Goal: Browse casually: Explore the website without a specific task or goal

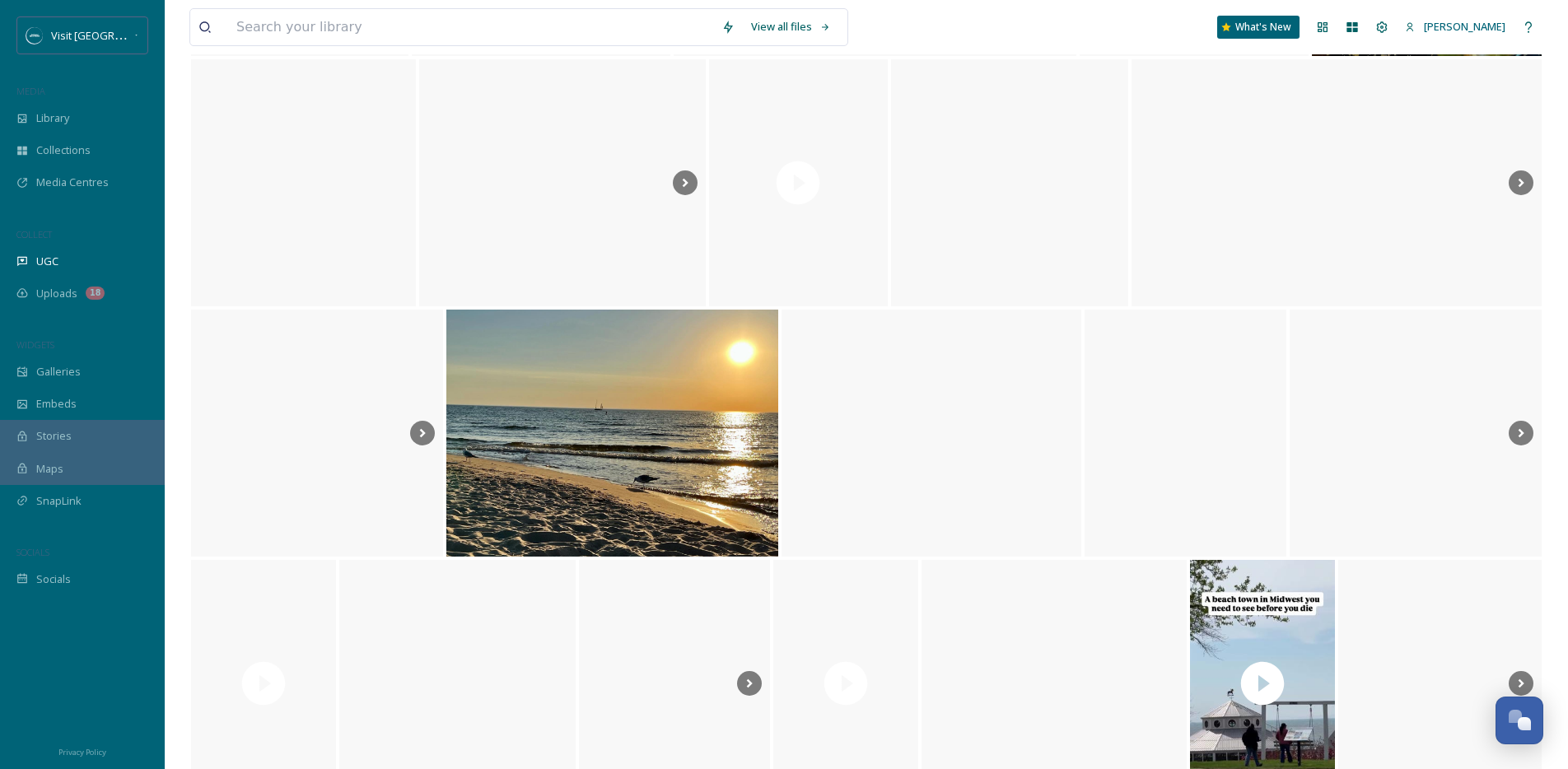
scroll to position [15489, 0]
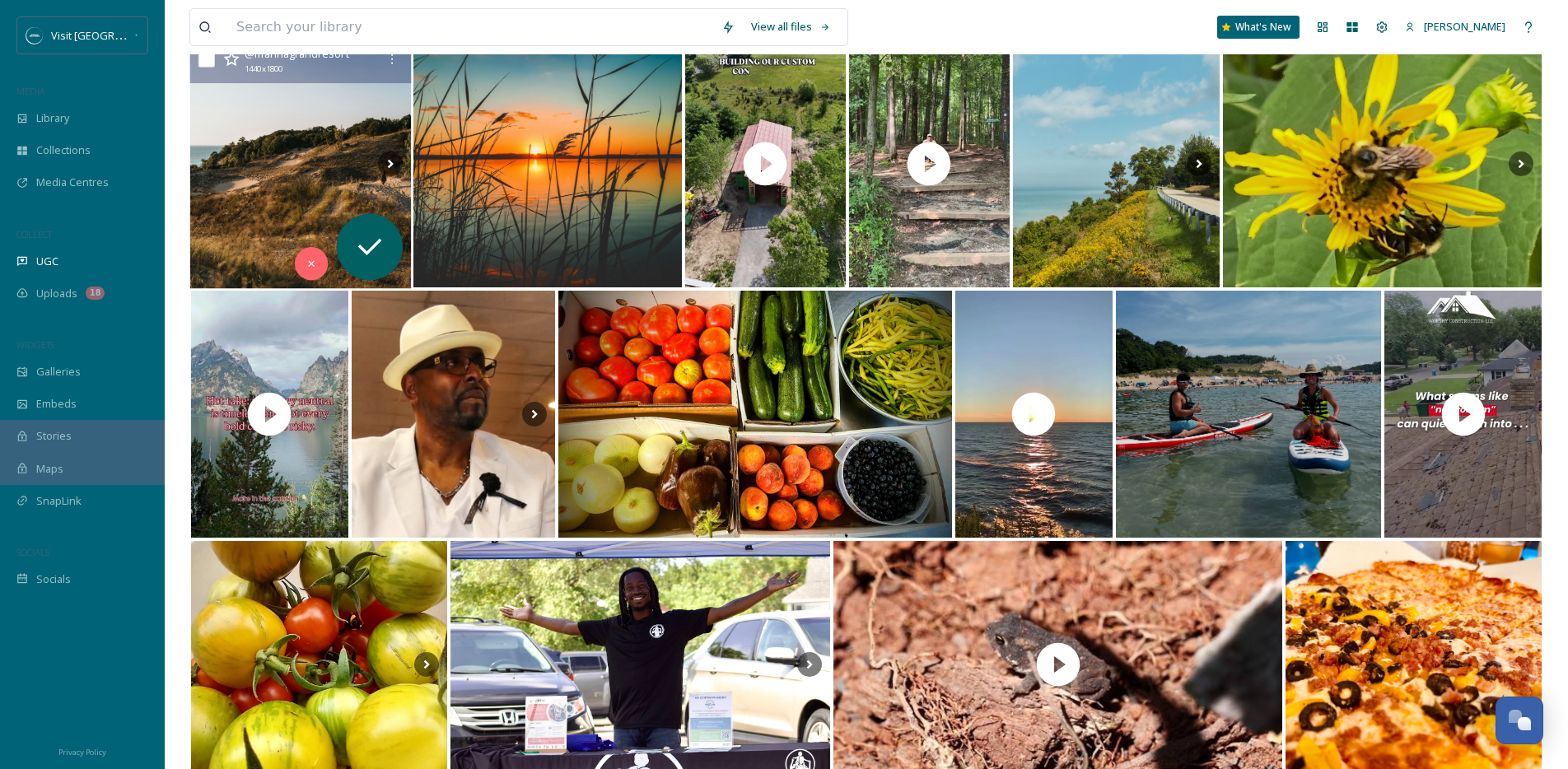
click at [326, 210] on img at bounding box center [301, 164] width 221 height 250
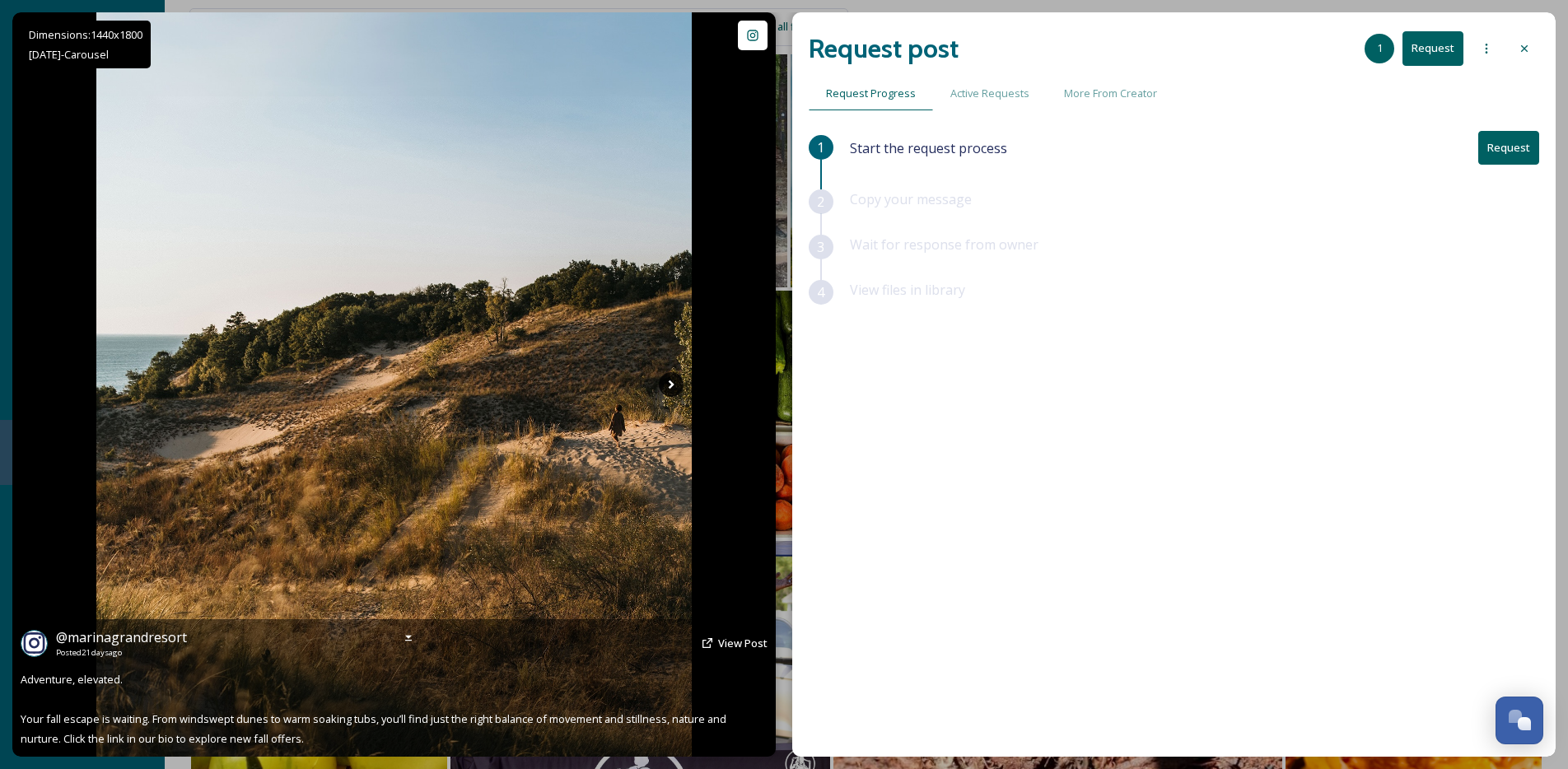
click at [667, 379] on icon at bounding box center [671, 384] width 24 height 24
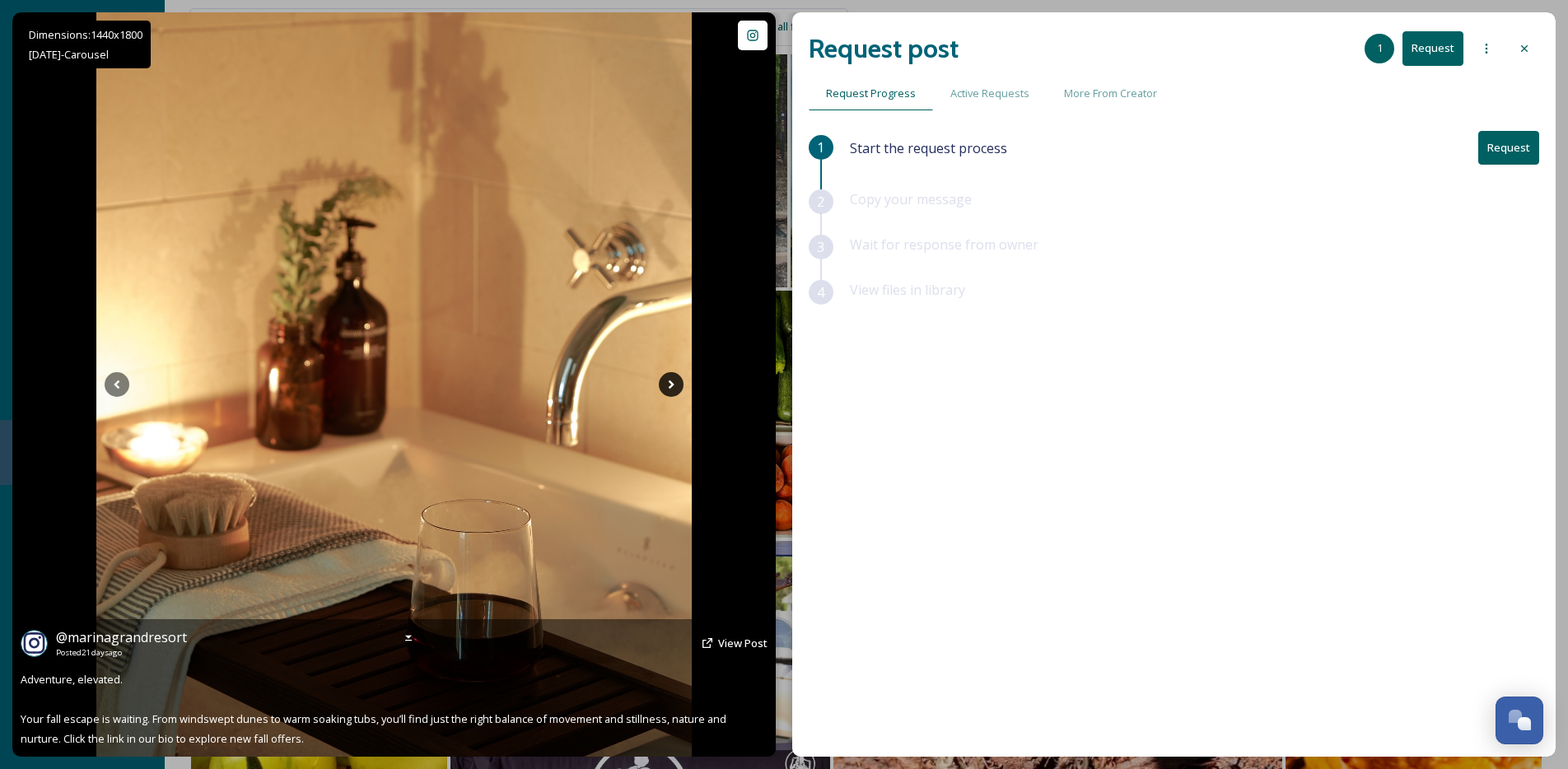
click at [667, 379] on icon at bounding box center [671, 384] width 24 height 24
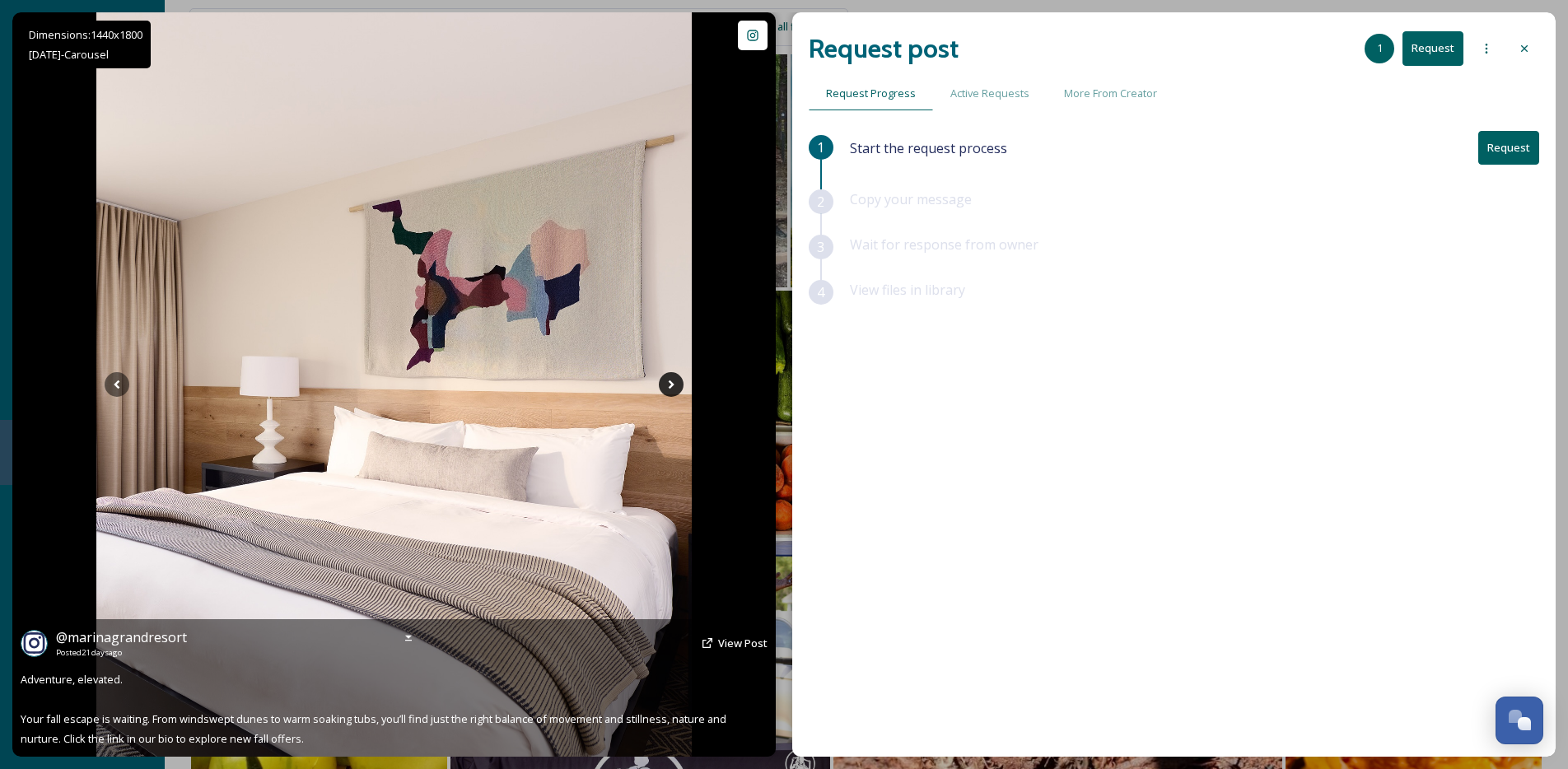
click at [667, 379] on icon at bounding box center [671, 384] width 24 height 24
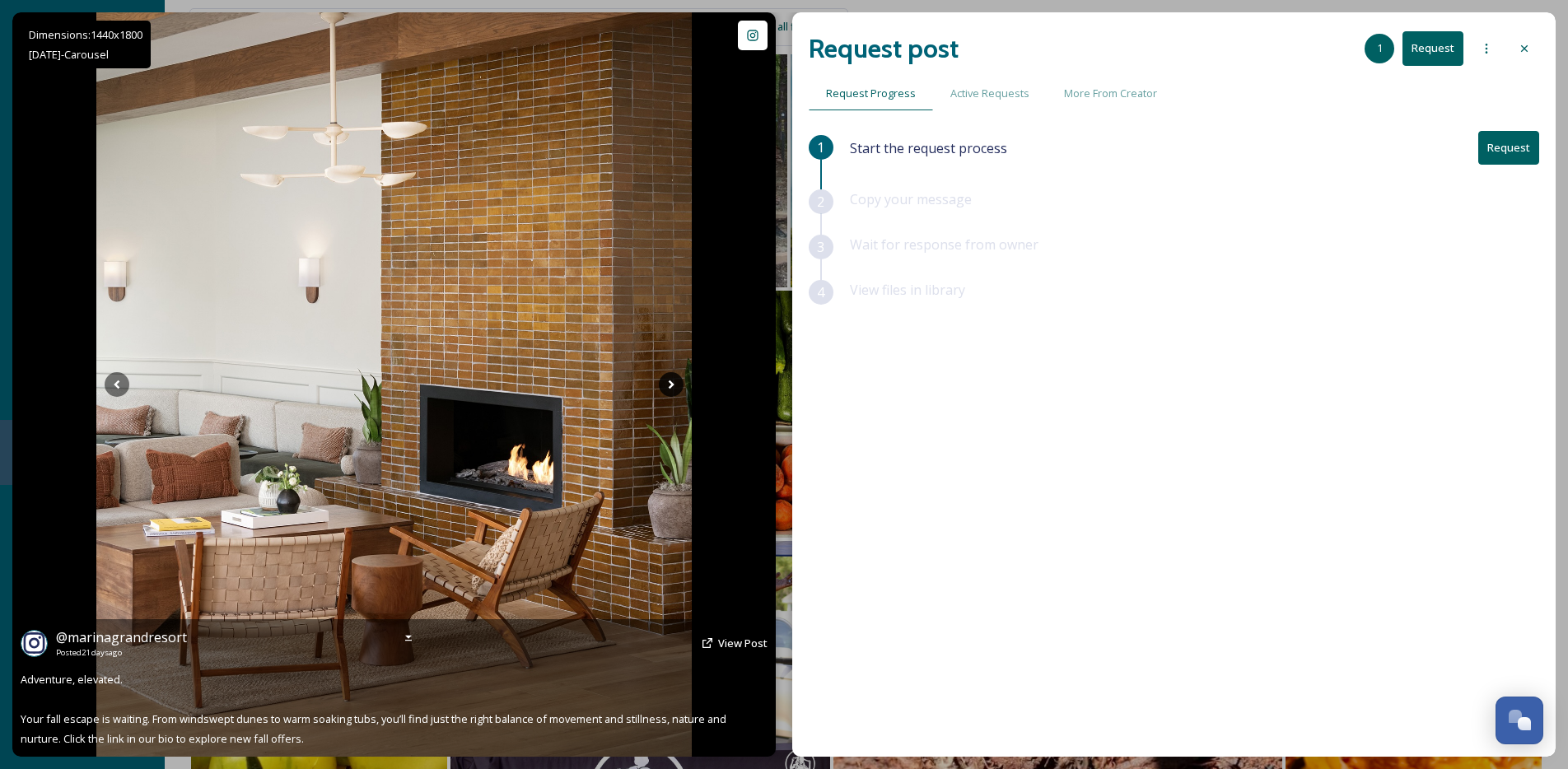
click at [667, 379] on icon at bounding box center [671, 384] width 24 height 24
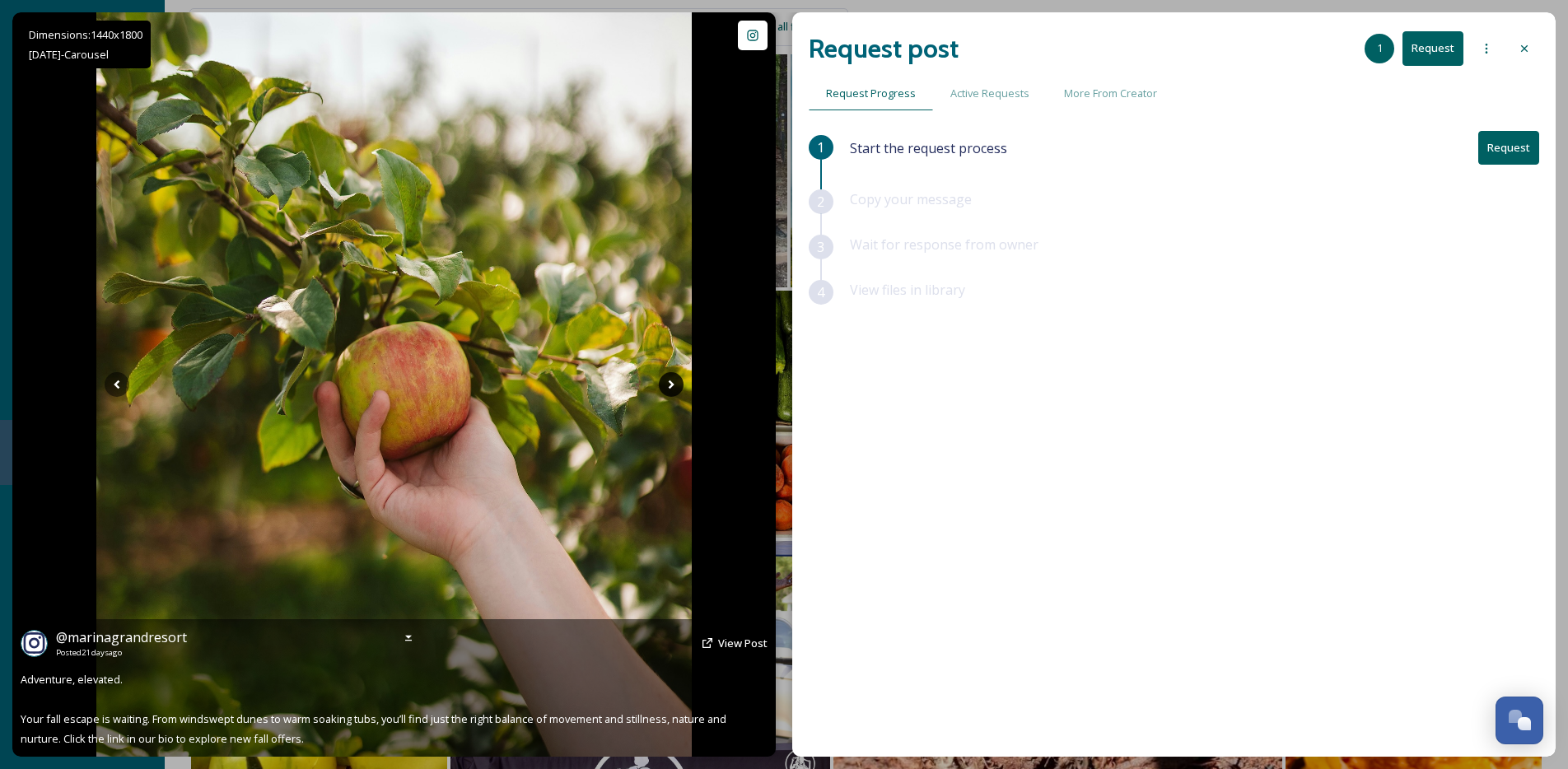
click at [667, 379] on icon at bounding box center [671, 384] width 24 height 24
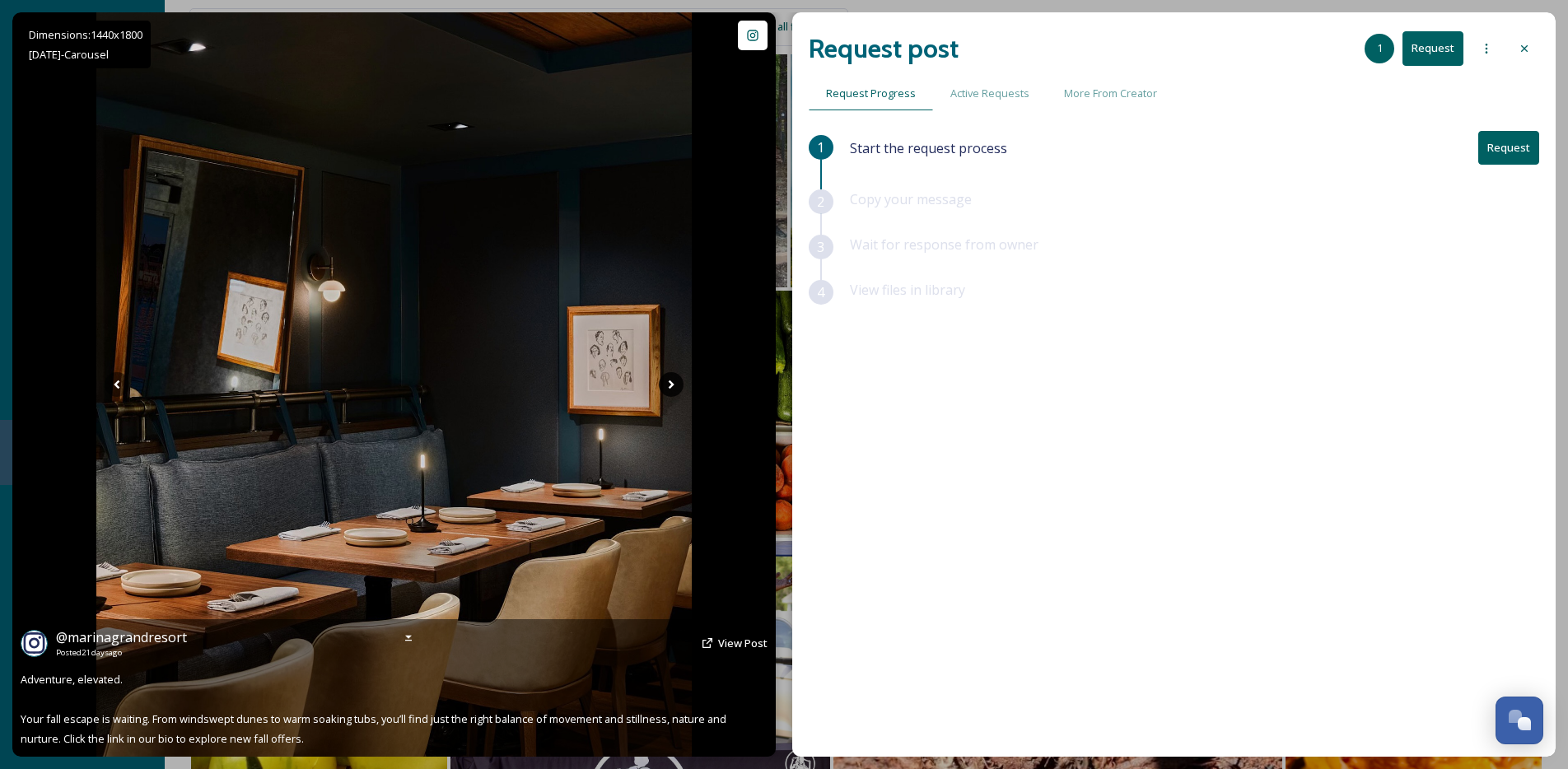
click at [667, 379] on icon at bounding box center [671, 384] width 24 height 24
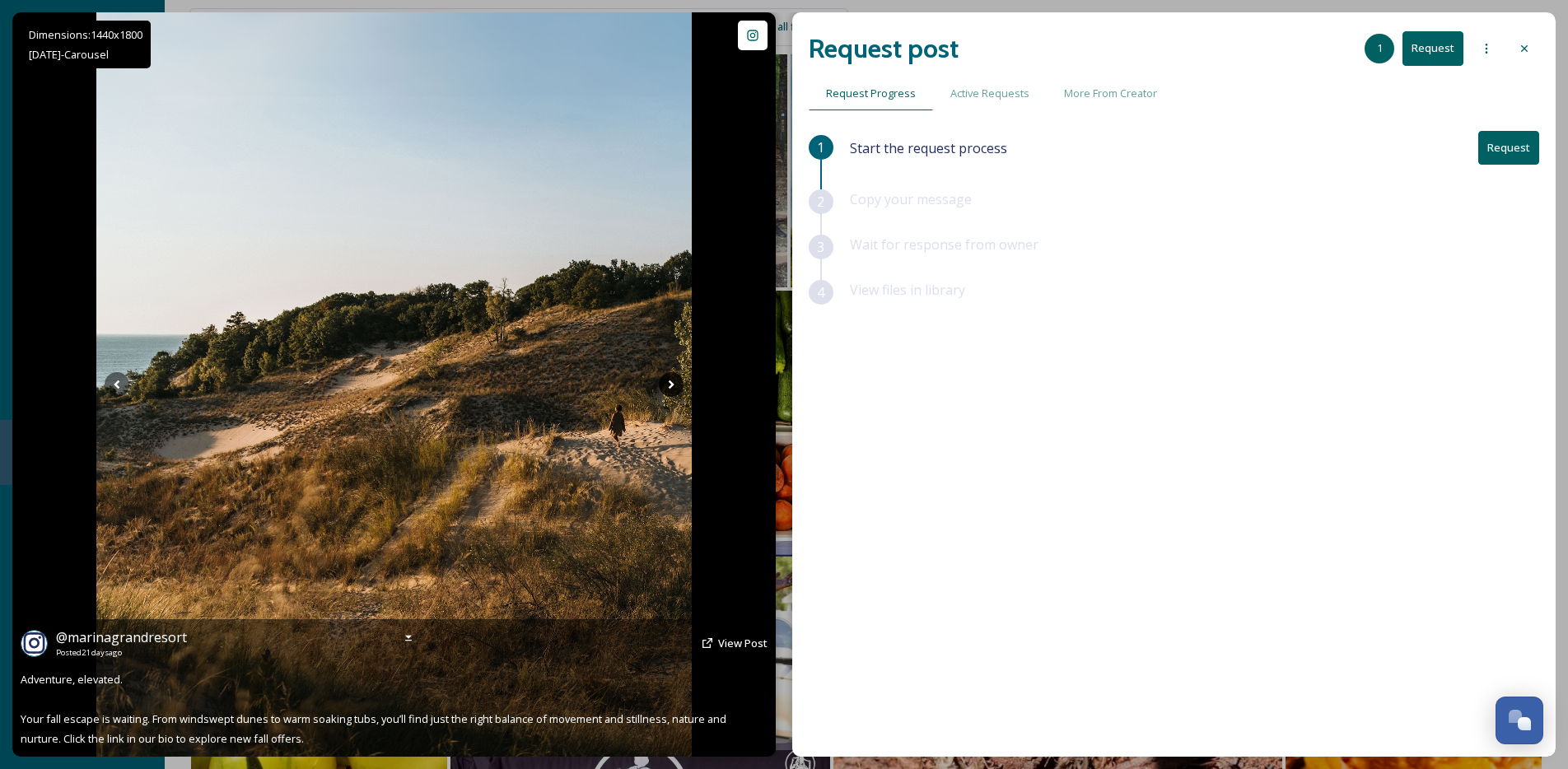
click at [667, 379] on icon at bounding box center [671, 384] width 24 height 24
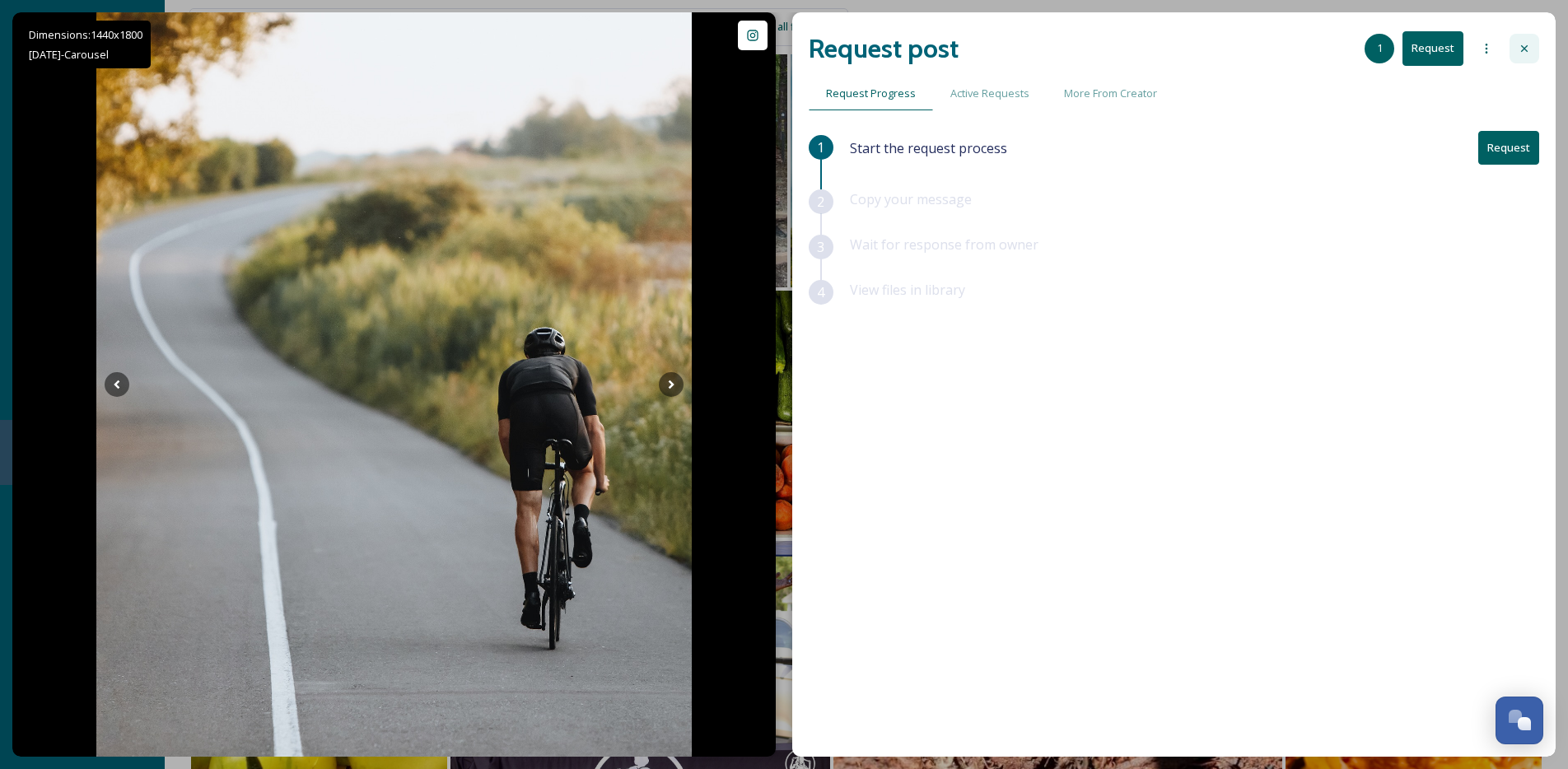
click at [1520, 52] on icon at bounding box center [1524, 49] width 13 height 13
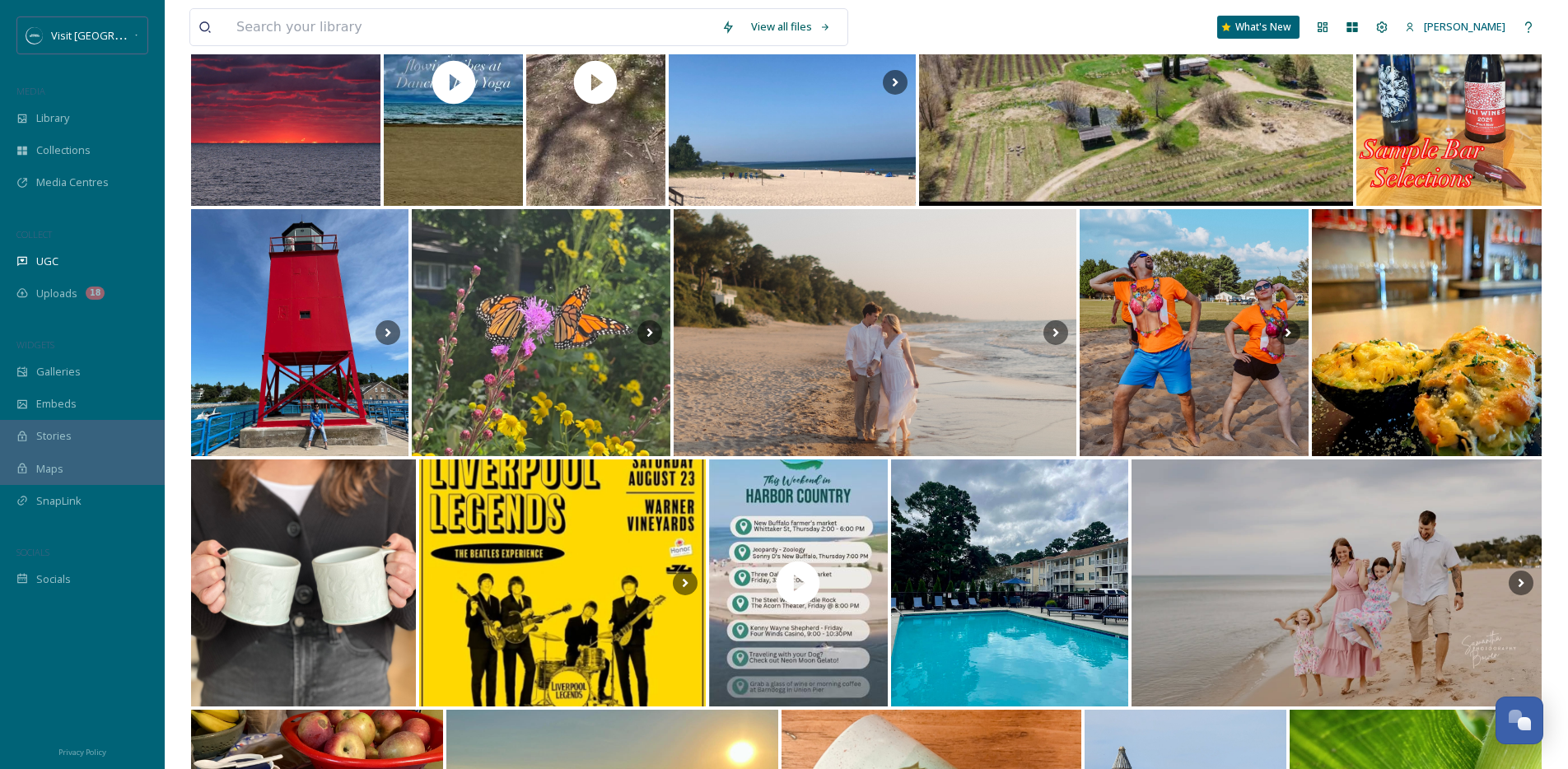
scroll to position [13332, 0]
